Goal: Transaction & Acquisition: Purchase product/service

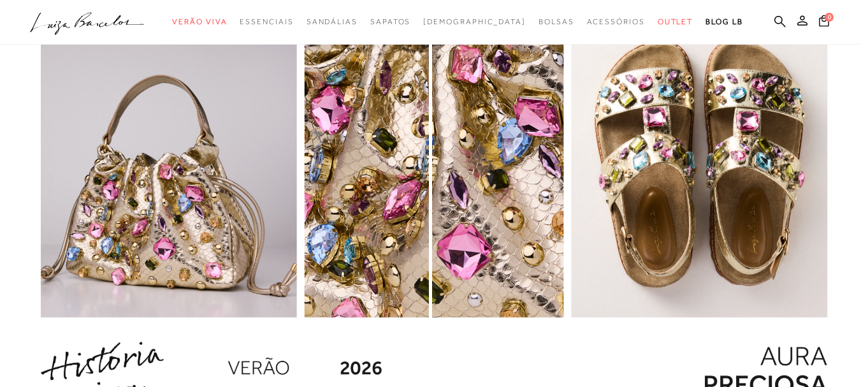
scroll to position [1449, 0]
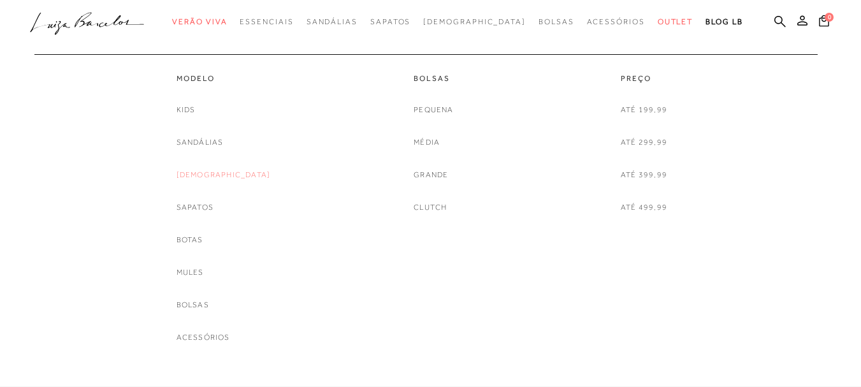
click at [218, 174] on link "[DEMOGRAPHIC_DATA]" at bounding box center [224, 174] width 94 height 13
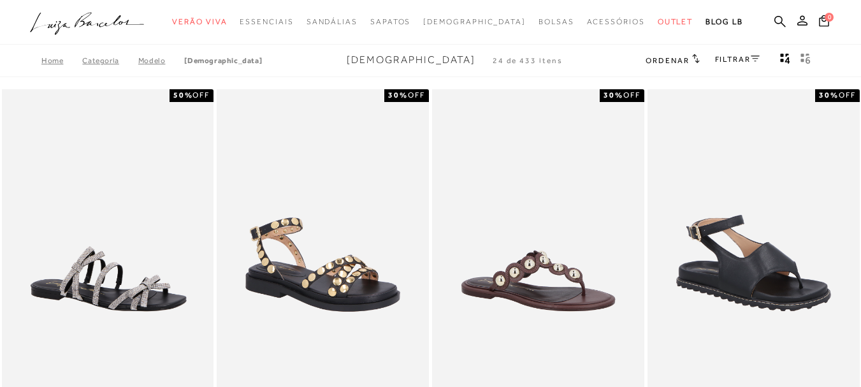
click at [751, 56] on icon at bounding box center [755, 58] width 9 height 6
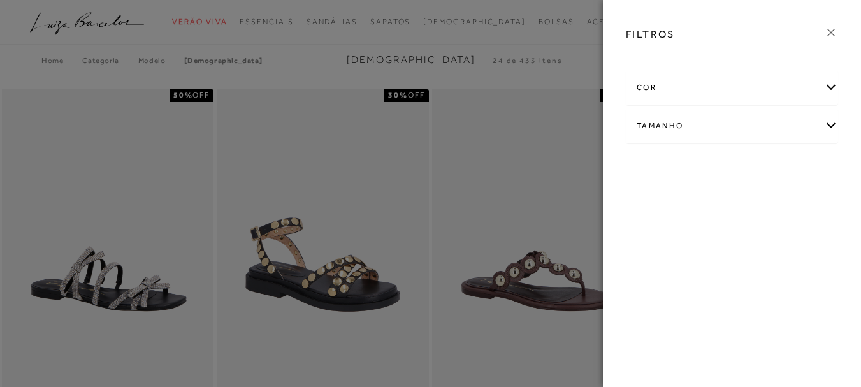
click at [731, 126] on div "Tamanho" at bounding box center [731, 126] width 211 height 34
click at [734, 165] on span "34" at bounding box center [730, 167] width 18 height 10
click at [730, 165] on input "34" at bounding box center [724, 169] width 13 height 13
checkbox input "true"
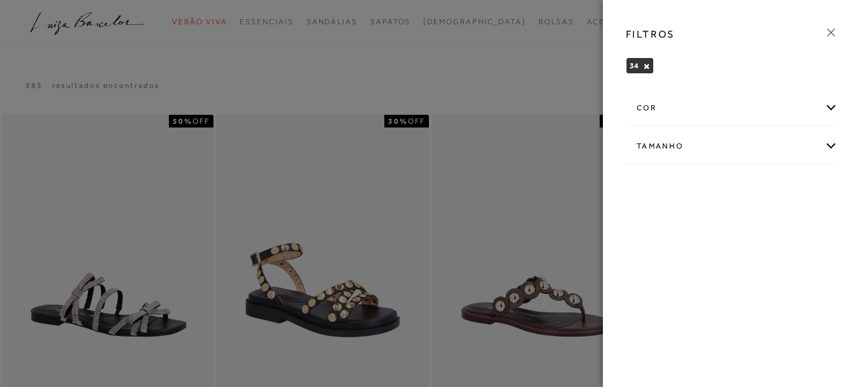
click at [829, 33] on icon at bounding box center [831, 32] width 14 height 14
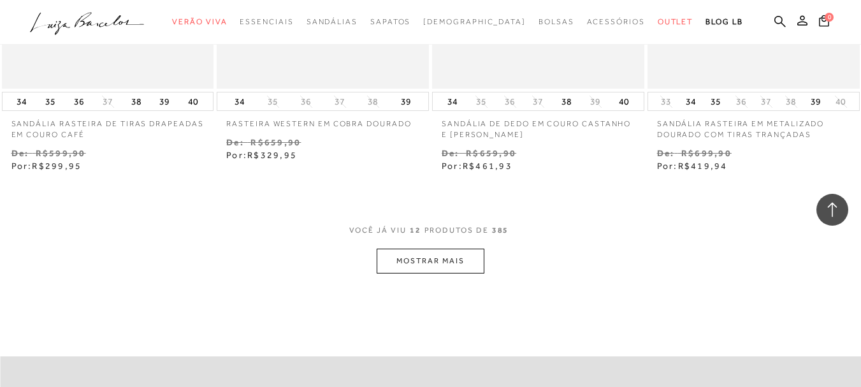
scroll to position [1198, 0]
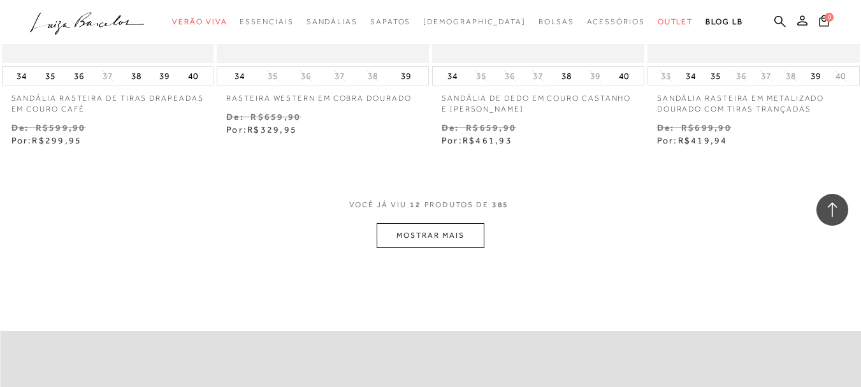
click at [463, 243] on button "MOSTRAR MAIS" at bounding box center [430, 235] width 107 height 25
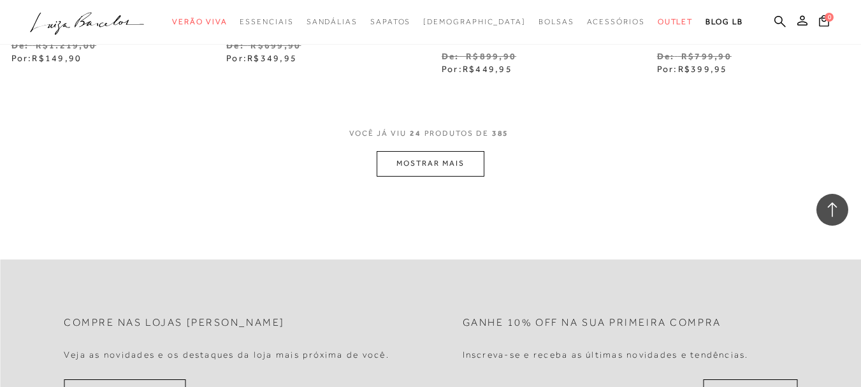
scroll to position [2549, 0]
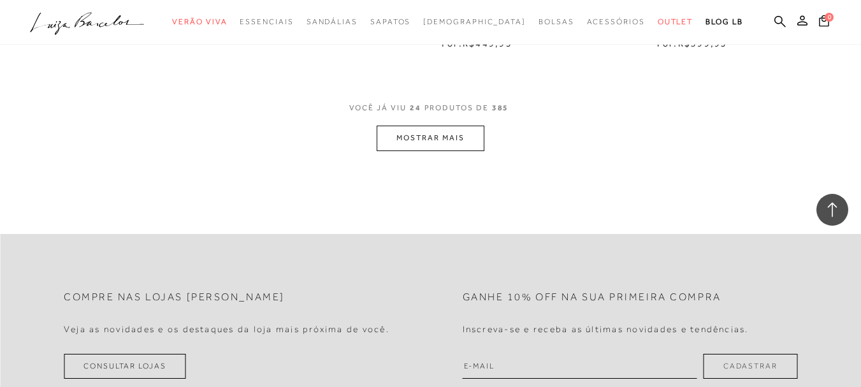
click at [457, 132] on button "MOSTRAR MAIS" at bounding box center [430, 138] width 107 height 25
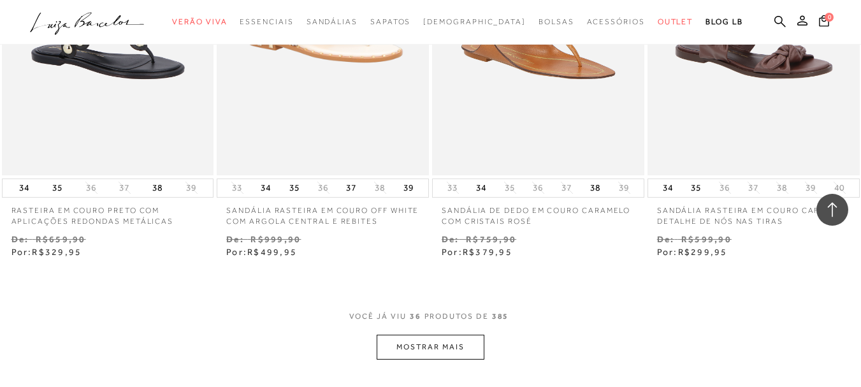
scroll to position [3620, 0]
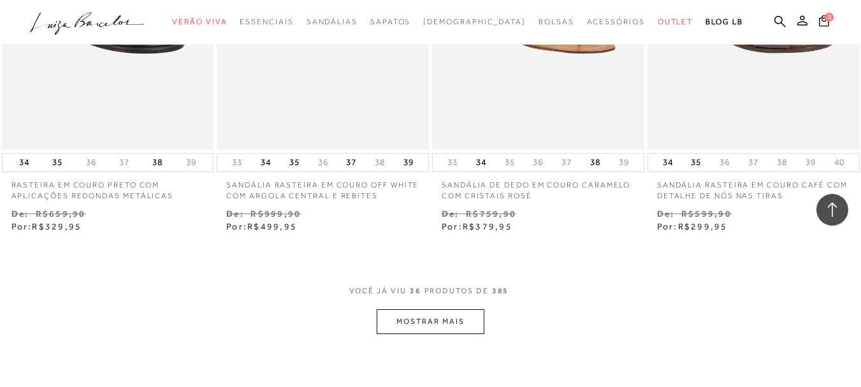
click at [471, 309] on button "MOSTRAR MAIS" at bounding box center [430, 321] width 107 height 25
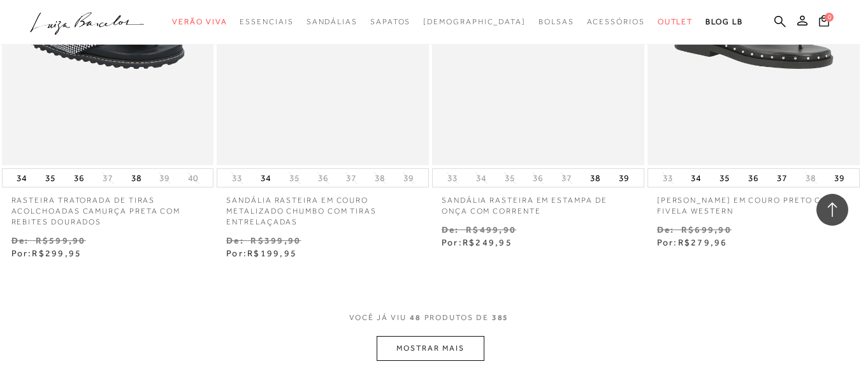
scroll to position [4971, 0]
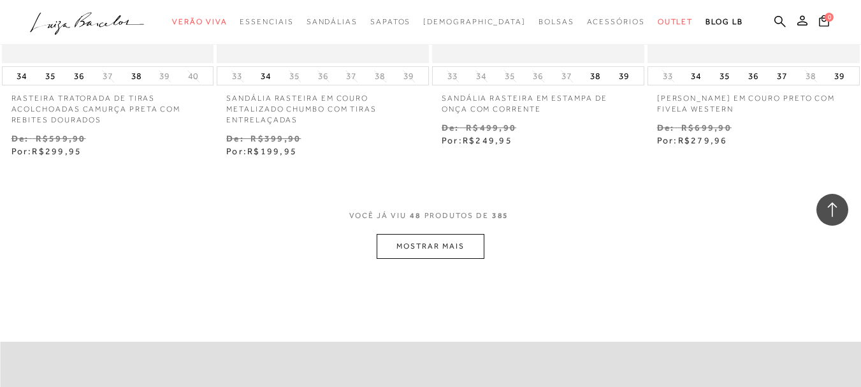
click at [472, 245] on button "MOSTRAR MAIS" at bounding box center [430, 246] width 107 height 25
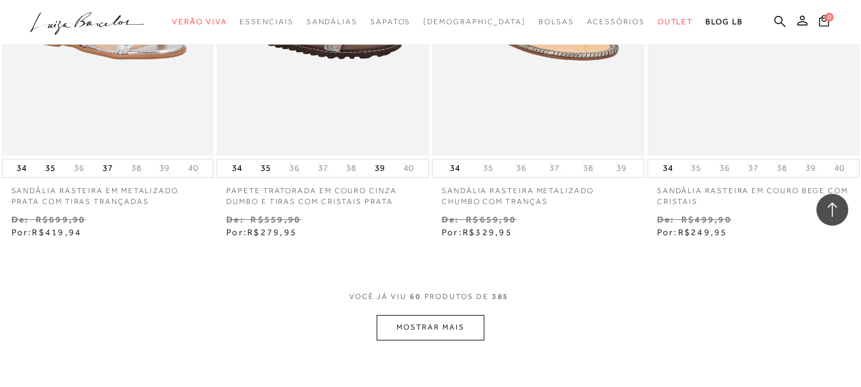
scroll to position [6246, 0]
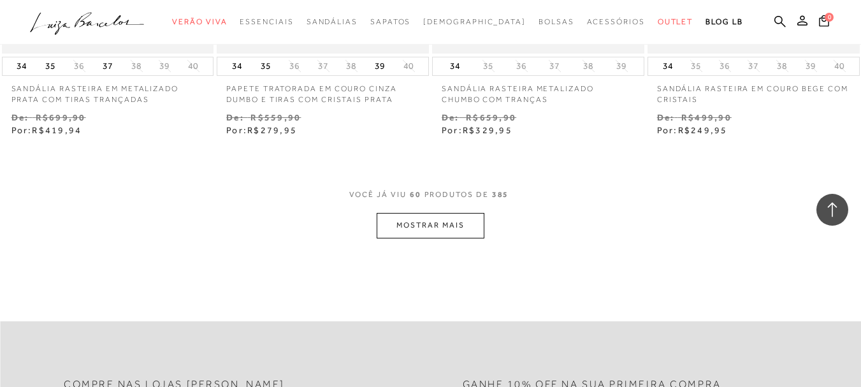
click at [431, 221] on button "MOSTRAR MAIS" at bounding box center [430, 225] width 107 height 25
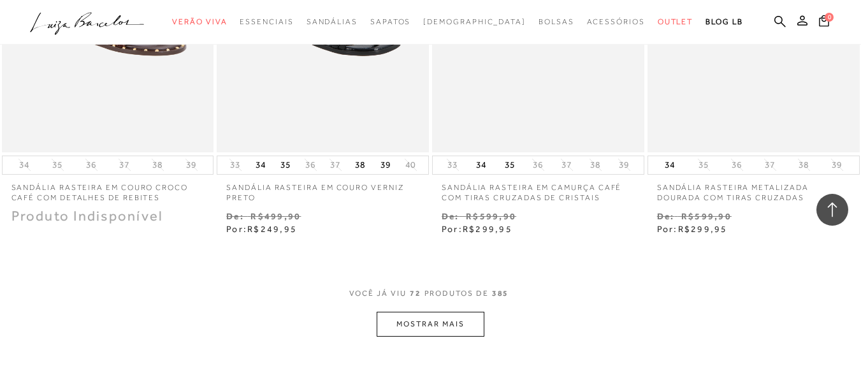
scroll to position [7426, 0]
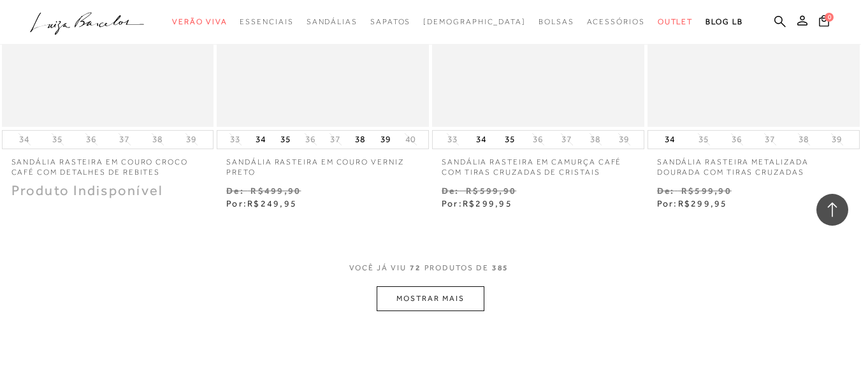
click at [464, 286] on button "MOSTRAR MAIS" at bounding box center [430, 298] width 107 height 25
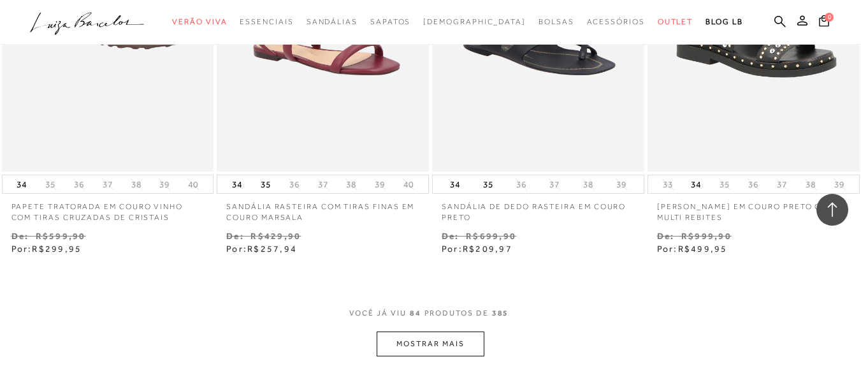
scroll to position [8752, 0]
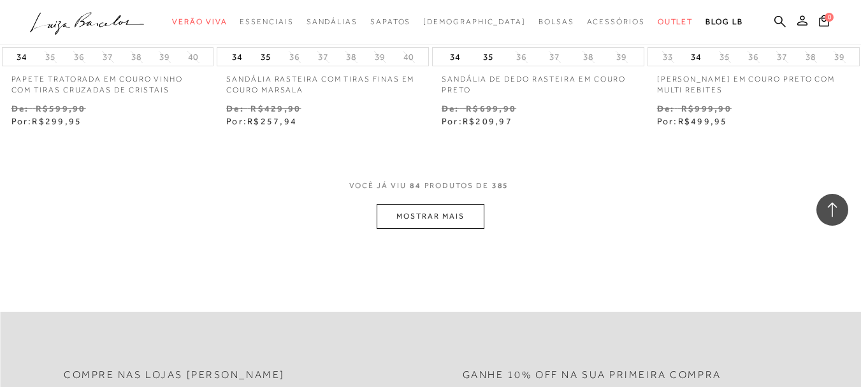
click at [468, 206] on button "MOSTRAR MAIS" at bounding box center [430, 216] width 107 height 25
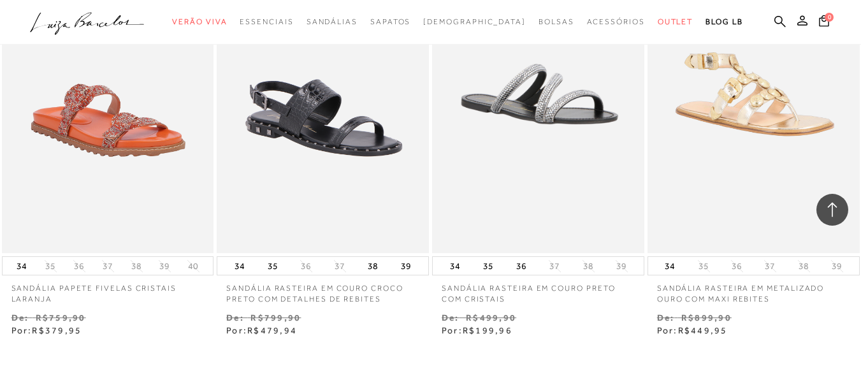
scroll to position [9976, 0]
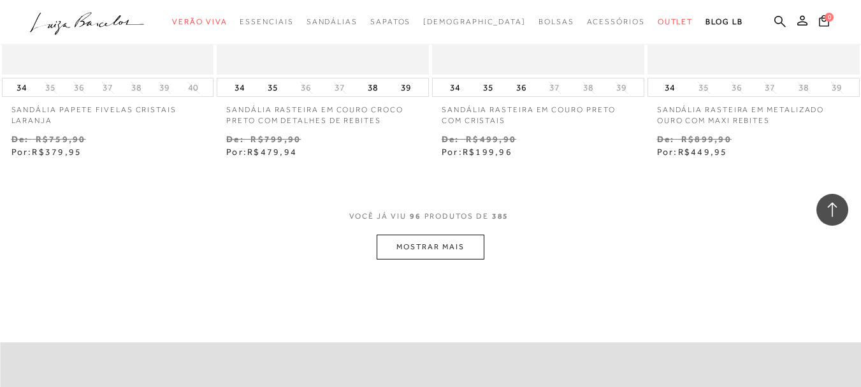
click at [438, 237] on button "MOSTRAR MAIS" at bounding box center [430, 247] width 107 height 25
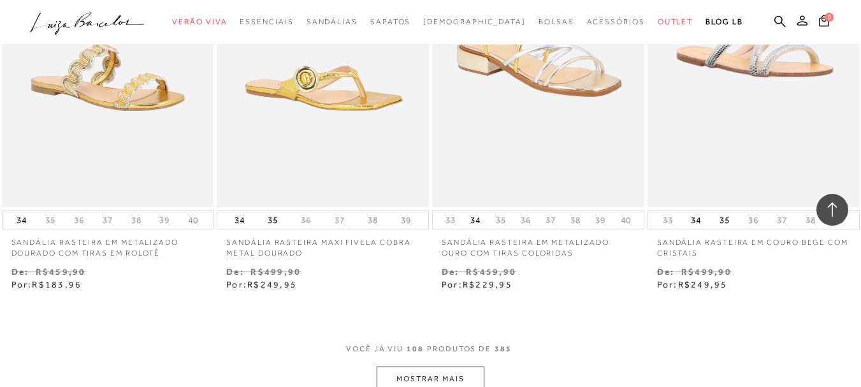
scroll to position [11225, 0]
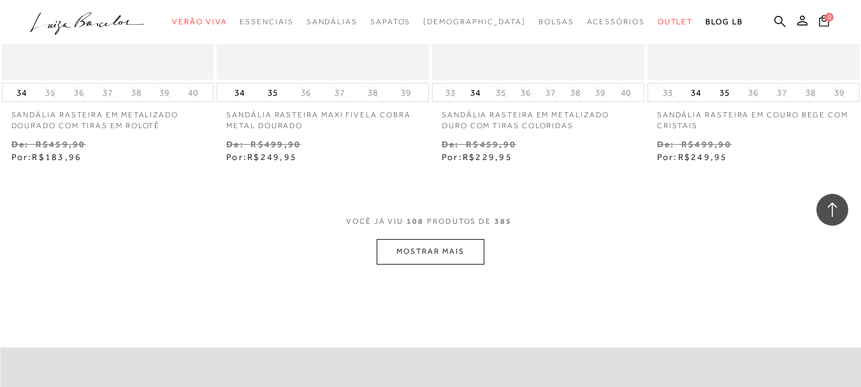
click at [459, 239] on button "MOSTRAR MAIS" at bounding box center [430, 251] width 107 height 25
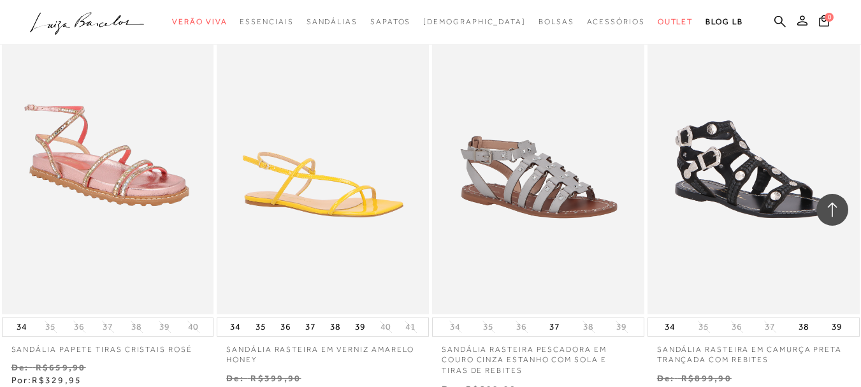
scroll to position [12499, 0]
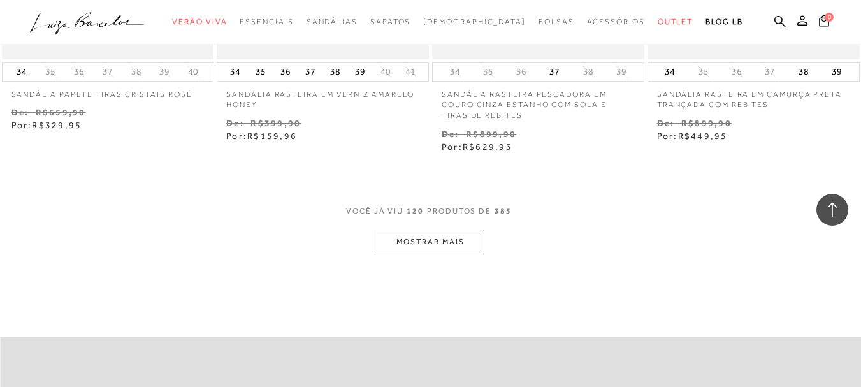
click at [471, 229] on button "MOSTRAR MAIS" at bounding box center [430, 241] width 107 height 25
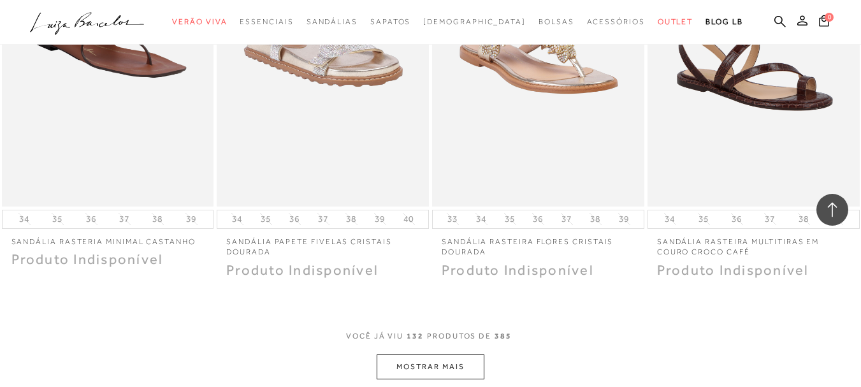
scroll to position [13621, 0]
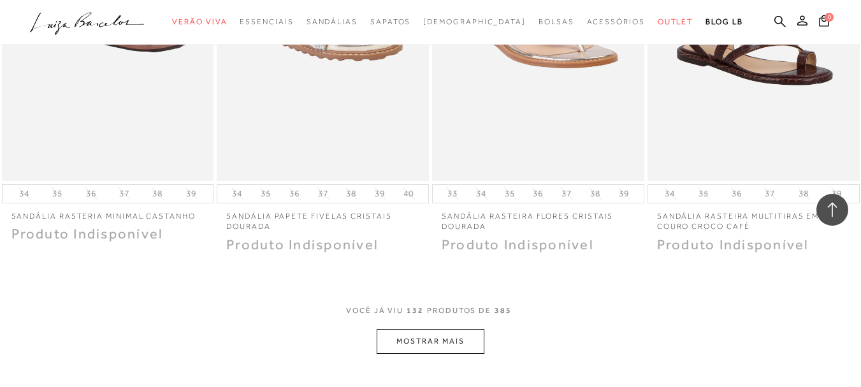
click at [464, 329] on button "MOSTRAR MAIS" at bounding box center [430, 341] width 107 height 25
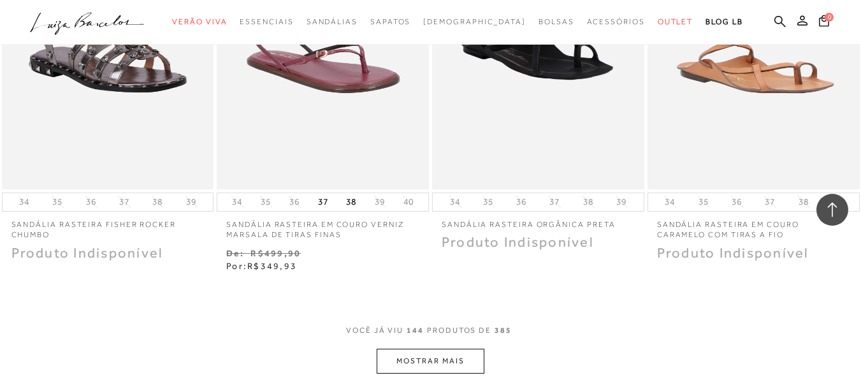
scroll to position [14870, 0]
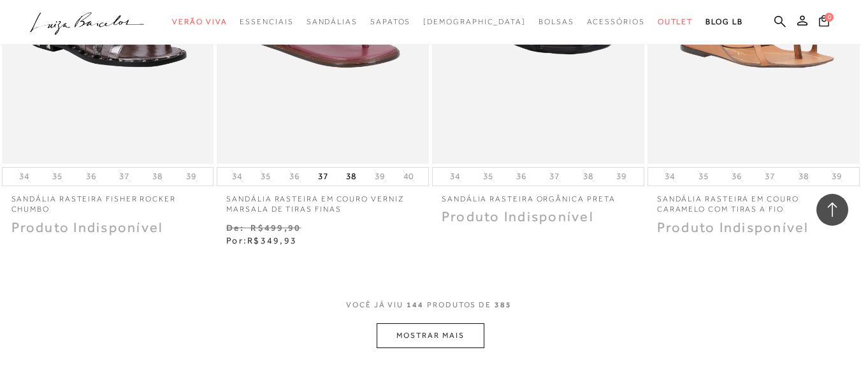
click at [445, 323] on button "MOSTRAR MAIS" at bounding box center [430, 335] width 107 height 25
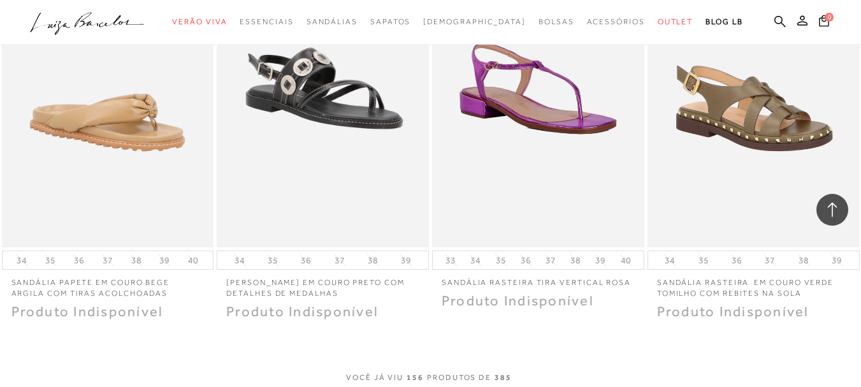
scroll to position [16196, 0]
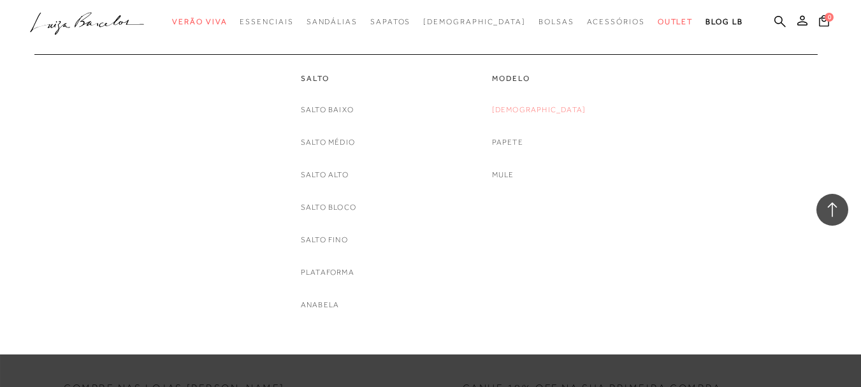
click at [532, 106] on link "Rasteira" at bounding box center [539, 109] width 94 height 13
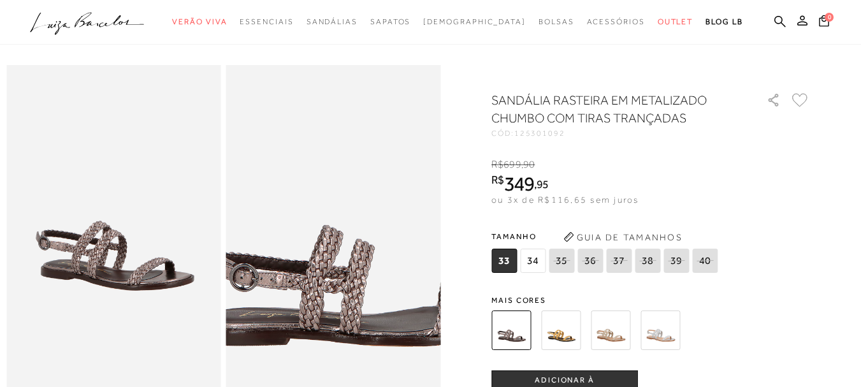
scroll to position [51, 0]
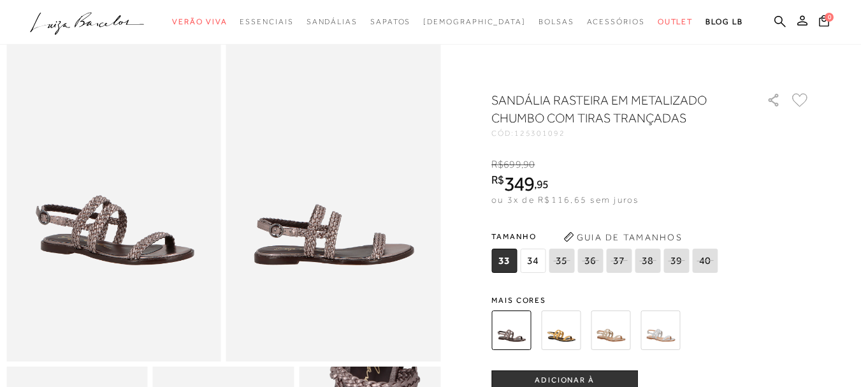
click at [579, 322] on img at bounding box center [561, 330] width 40 height 40
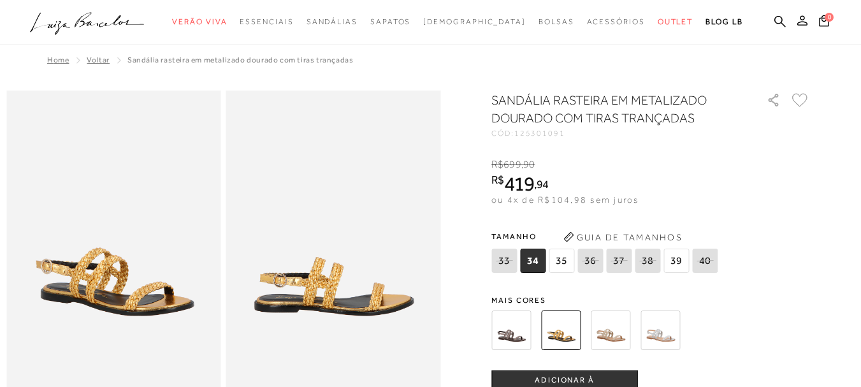
click at [605, 329] on img at bounding box center [611, 330] width 40 height 40
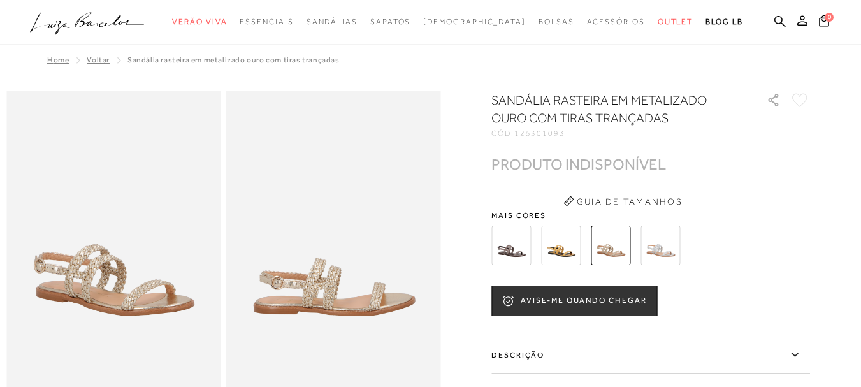
click at [525, 240] on img at bounding box center [511, 246] width 40 height 40
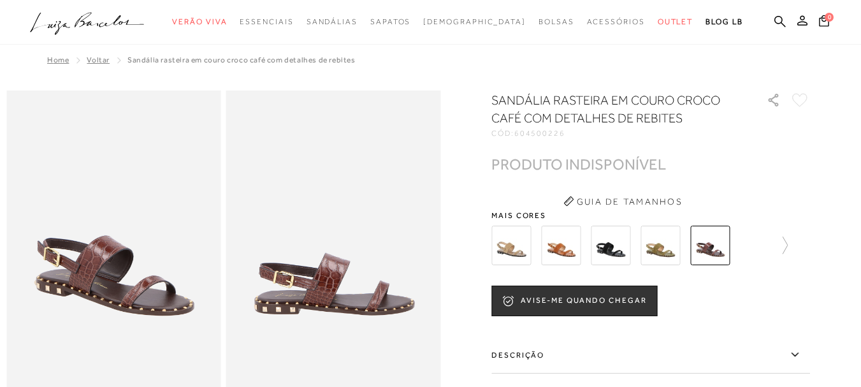
scroll to position [25, 0]
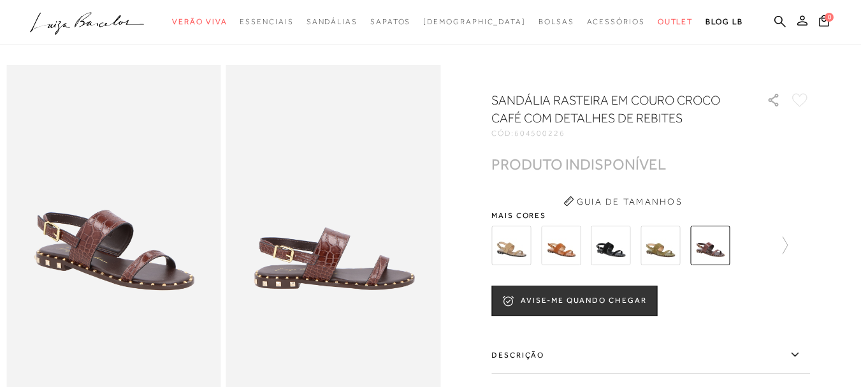
click at [667, 244] on img at bounding box center [660, 246] width 40 height 40
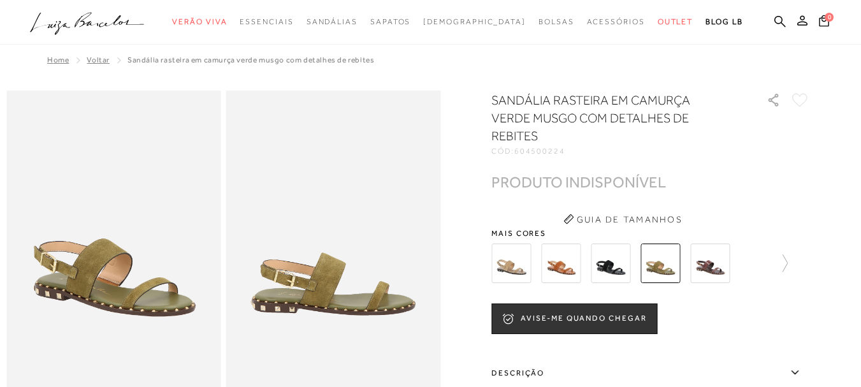
click at [621, 248] on img at bounding box center [611, 263] width 40 height 40
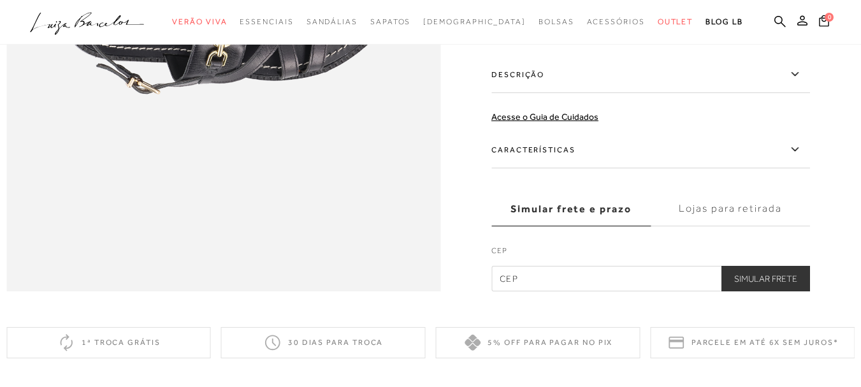
scroll to position [1045, 0]
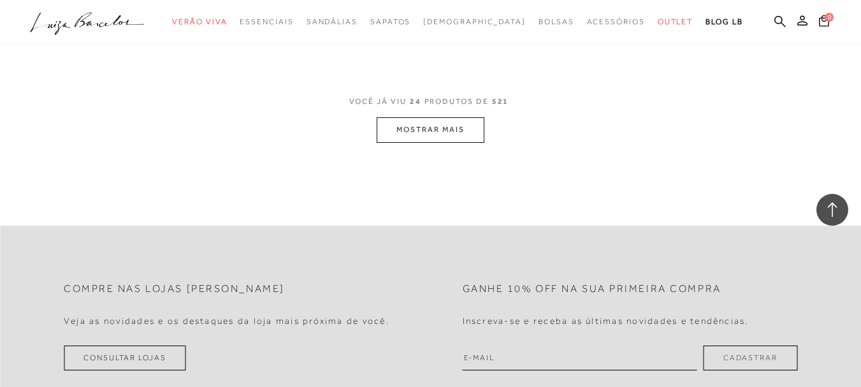
scroll to position [2498, 0]
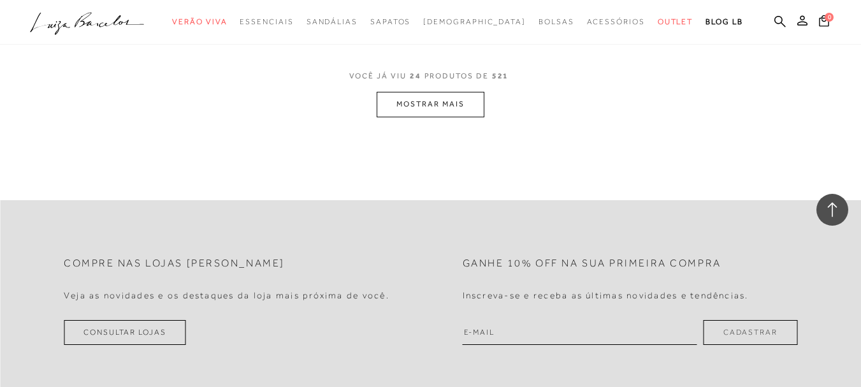
click at [441, 110] on button "MOSTRAR MAIS" at bounding box center [430, 104] width 107 height 25
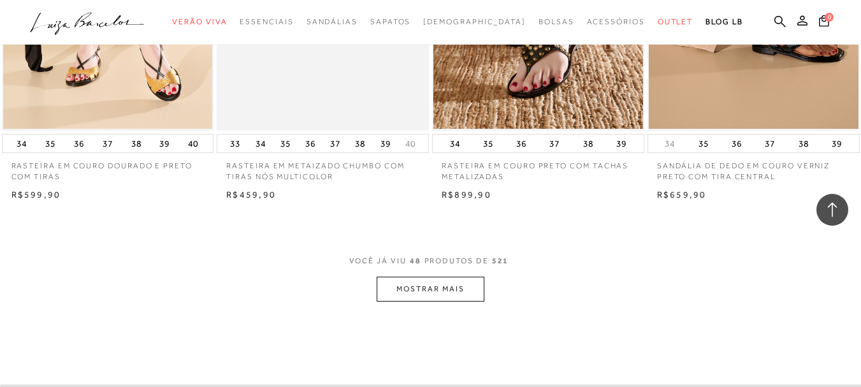
scroll to position [4767, 0]
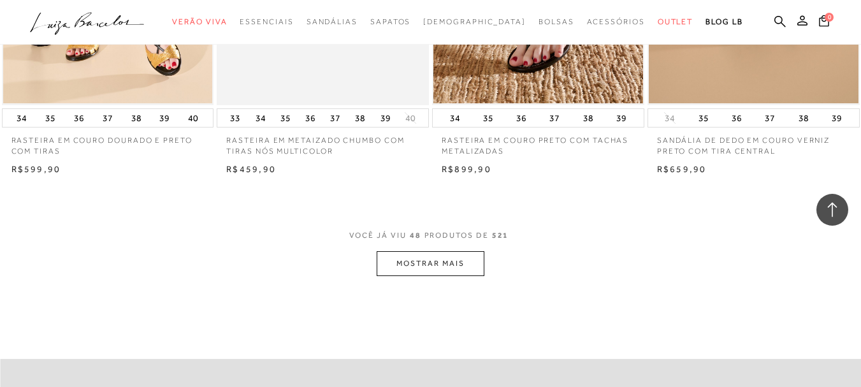
click at [468, 251] on button "MOSTRAR MAIS" at bounding box center [430, 263] width 107 height 25
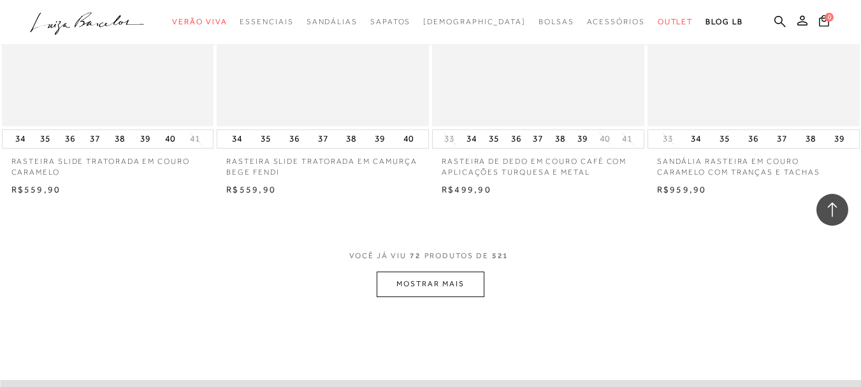
scroll to position [7342, 0]
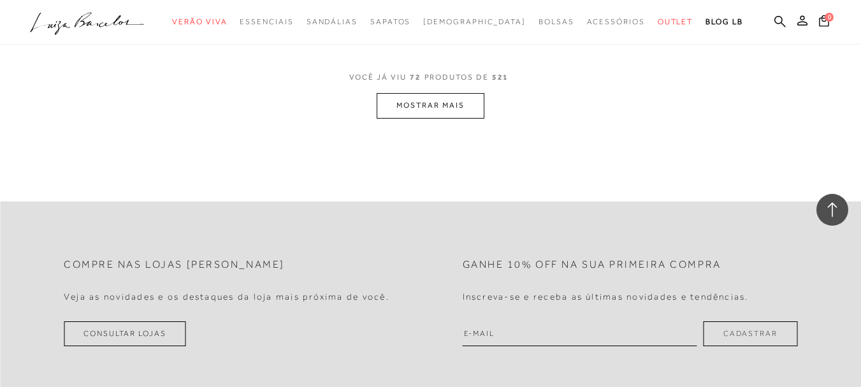
click at [436, 93] on button "MOSTRAR MAIS" at bounding box center [430, 105] width 107 height 25
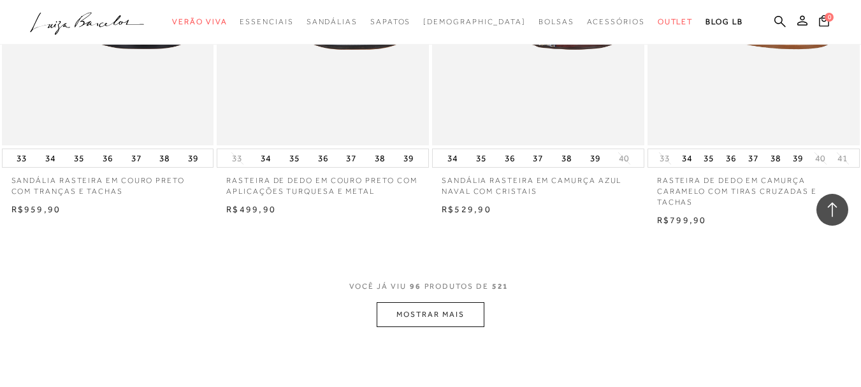
scroll to position [9780, 0]
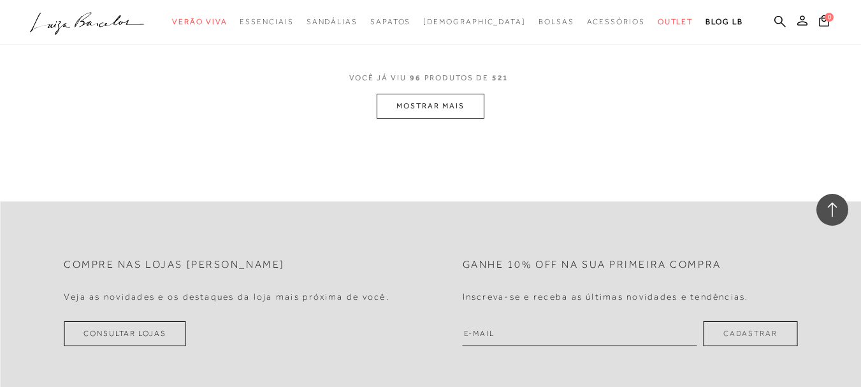
click at [472, 94] on button "MOSTRAR MAIS" at bounding box center [430, 106] width 107 height 25
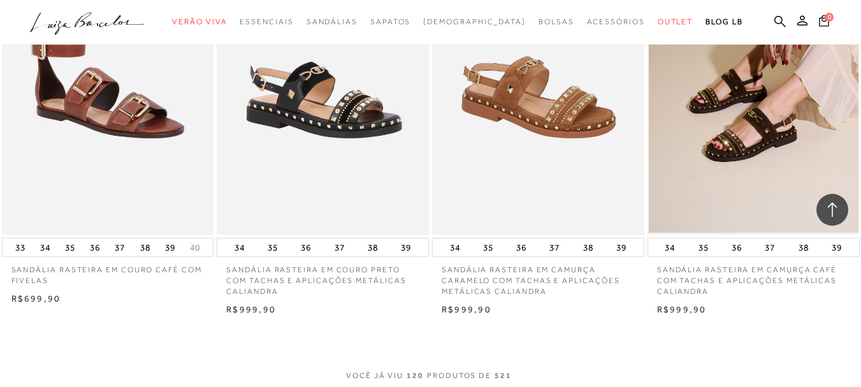
scroll to position [11977, 0]
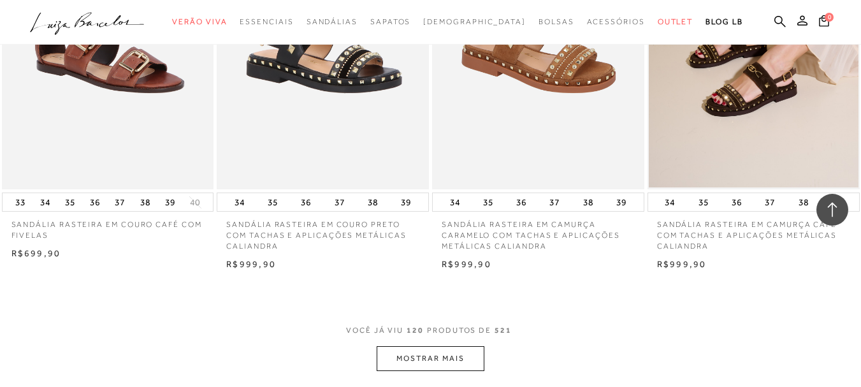
click at [449, 346] on button "MOSTRAR MAIS" at bounding box center [430, 358] width 107 height 25
